Goal: Information Seeking & Learning: Learn about a topic

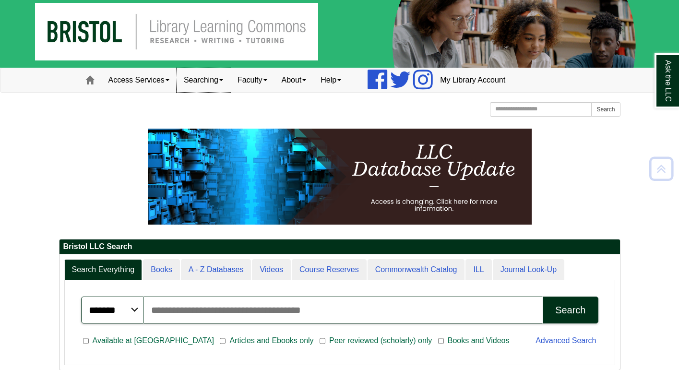
scroll to position [116, 560]
click at [202, 79] on link "Searching" at bounding box center [203, 80] width 54 height 24
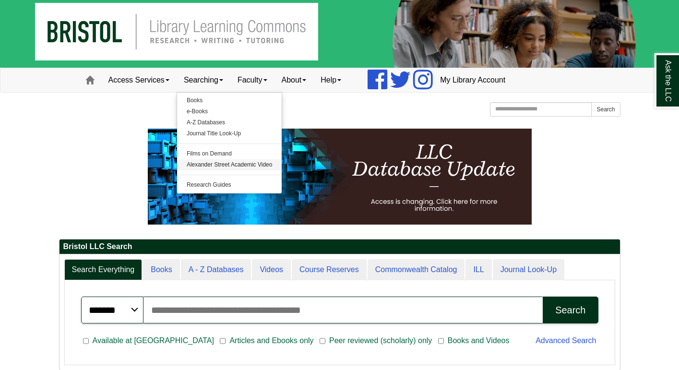
click at [212, 164] on link "Alexander Street Academic Video" at bounding box center [229, 164] width 105 height 11
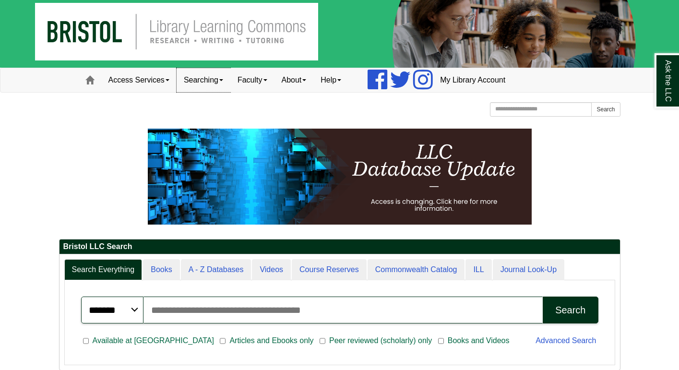
click at [204, 82] on link "Searching" at bounding box center [203, 80] width 54 height 24
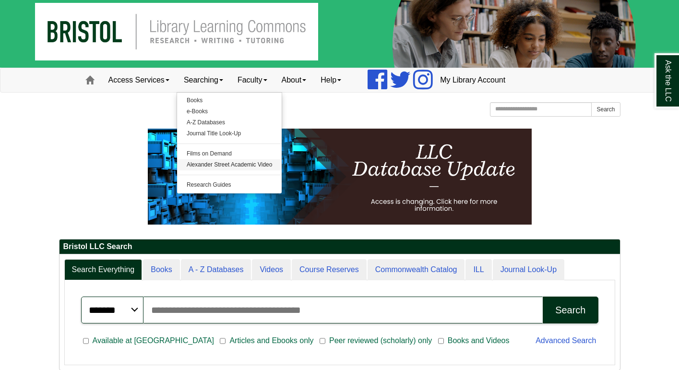
click at [245, 164] on link "Alexander Street Academic Video" at bounding box center [229, 164] width 105 height 11
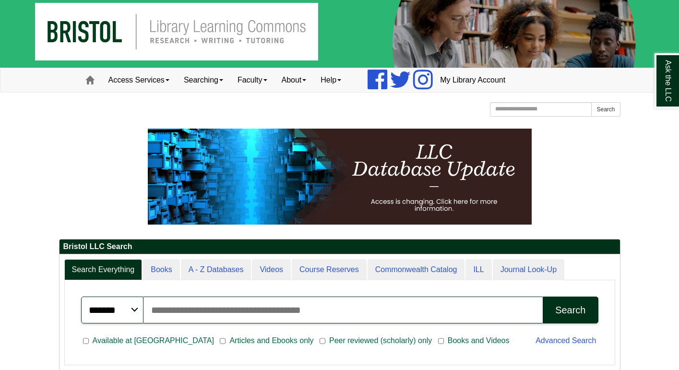
click at [223, 316] on input "Search articles, books, journals & more" at bounding box center [342, 309] width 399 height 27
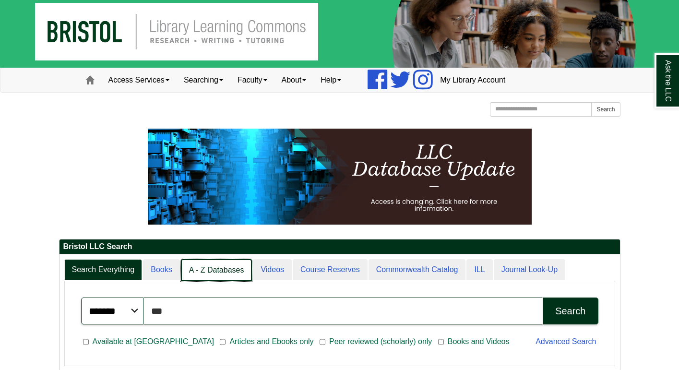
scroll to position [5, 5]
type input "***"
click at [270, 271] on link "Videos" at bounding box center [272, 270] width 40 height 23
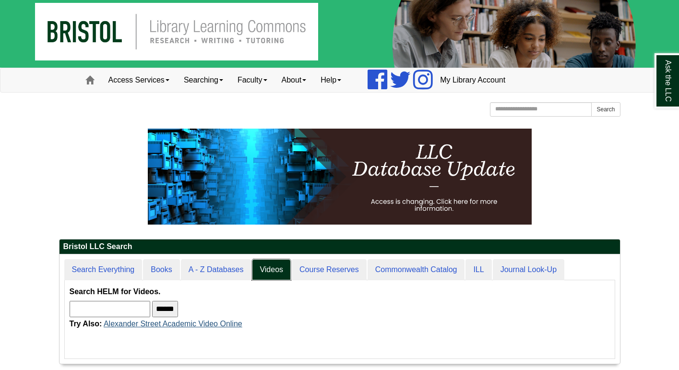
scroll to position [109, 560]
click at [110, 306] on input "text" at bounding box center [110, 309] width 81 height 16
type input "***"
click at [178, 307] on input "******" at bounding box center [165, 309] width 26 height 16
click at [210, 82] on link "Searching" at bounding box center [203, 80] width 54 height 24
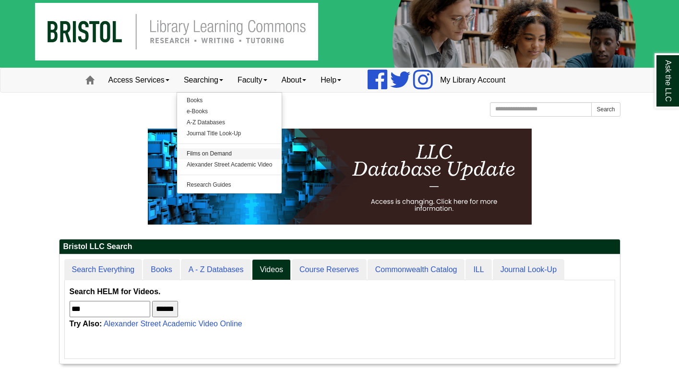
click at [223, 151] on link "Films on Demand" at bounding box center [229, 153] width 105 height 11
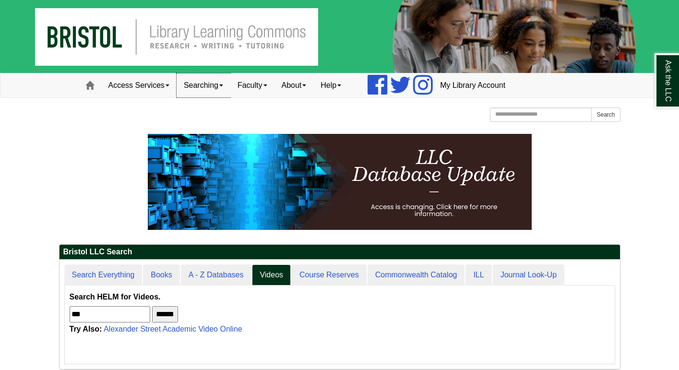
scroll to position [0, 0]
click at [216, 86] on link "Searching" at bounding box center [203, 85] width 54 height 24
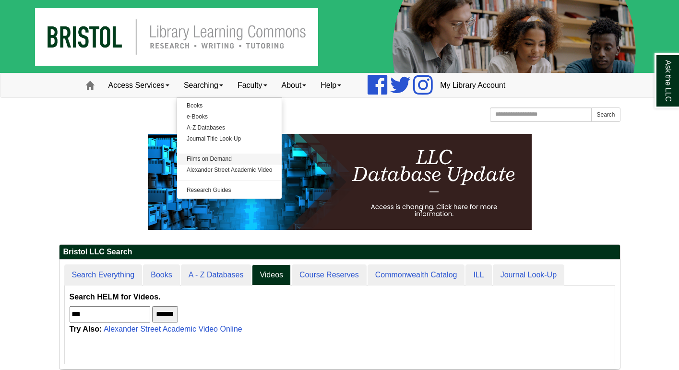
click at [221, 156] on link "Films on Demand" at bounding box center [229, 158] width 105 height 11
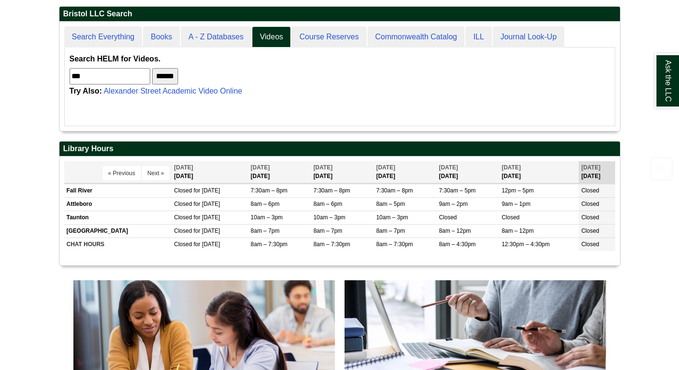
scroll to position [241, 0]
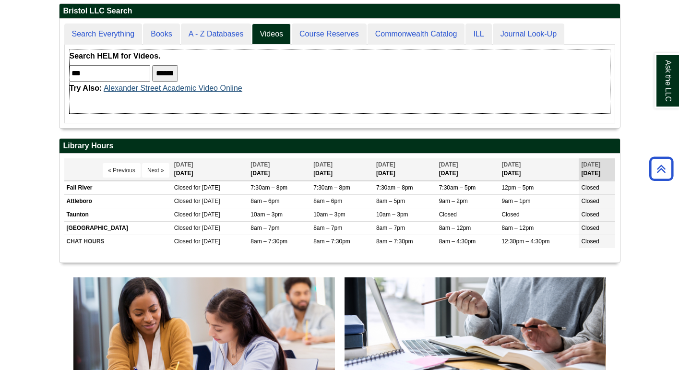
click at [210, 89] on link "Alexander Street Academic Video Online" at bounding box center [173, 88] width 139 height 8
